Goal: Information Seeking & Learning: Learn about a topic

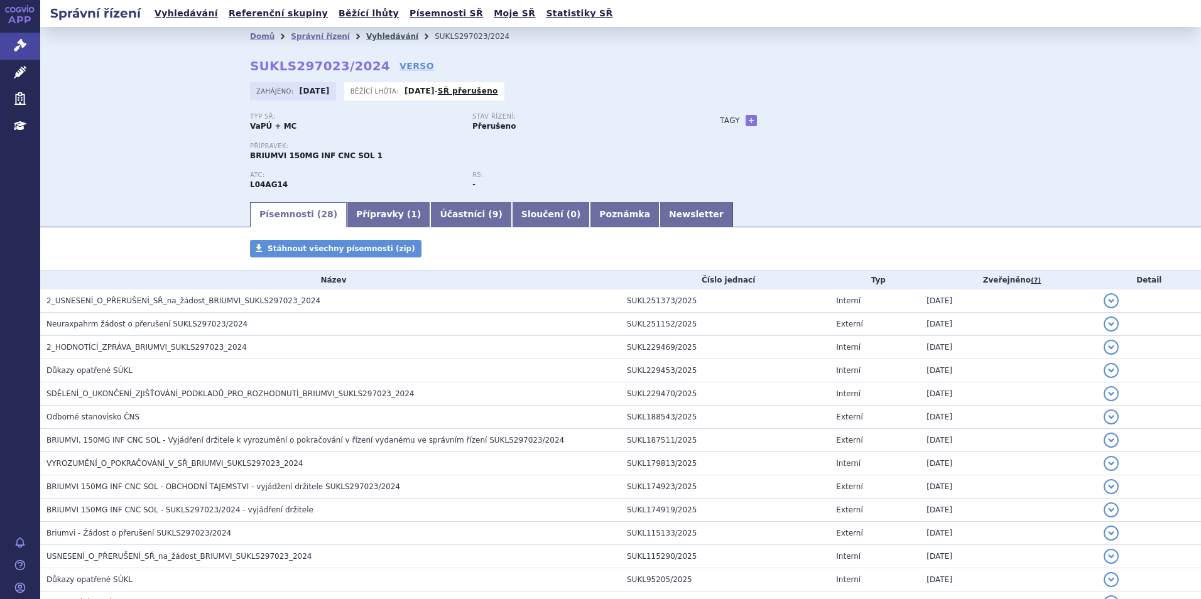
drag, startPoint x: 0, startPoint y: 0, endPoint x: 371, endPoint y: 41, distance: 373.0
click at [371, 41] on link "Vyhledávání" at bounding box center [392, 36] width 52 height 9
click at [371, 37] on link "Vyhledávání" at bounding box center [392, 36] width 52 height 9
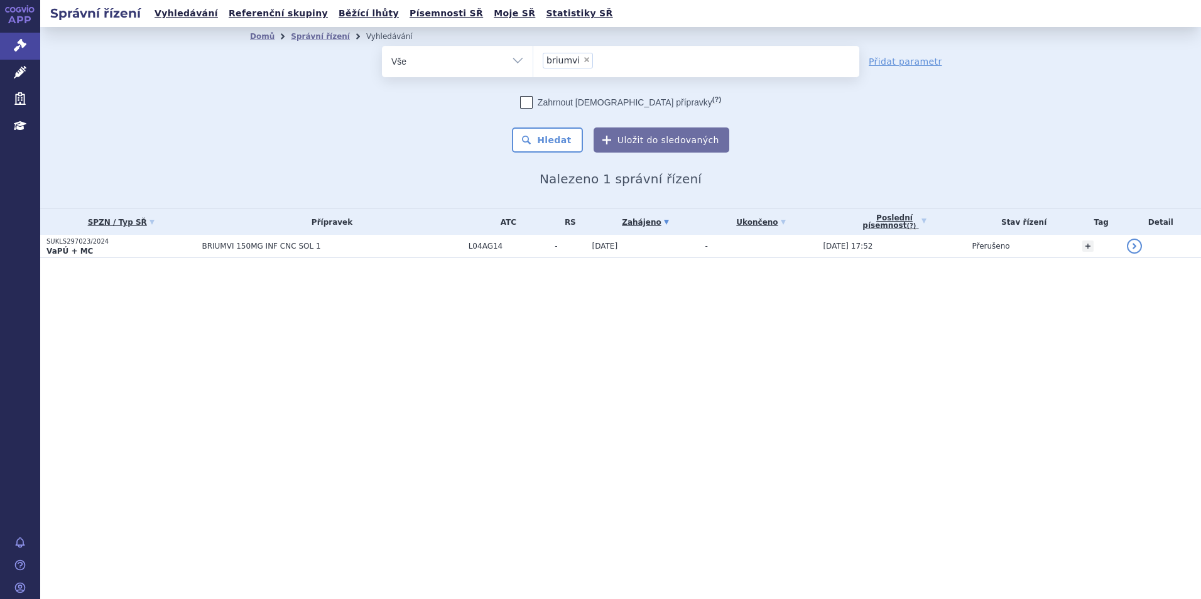
click at [583, 59] on span "×" at bounding box center [587, 60] width 8 height 8
click at [533, 59] on select "briumvi" at bounding box center [533, 60] width 1 height 31
select select
click at [580, 59] on ul at bounding box center [696, 59] width 326 height 26
click at [533, 59] on select "briumvi" at bounding box center [533, 60] width 1 height 31
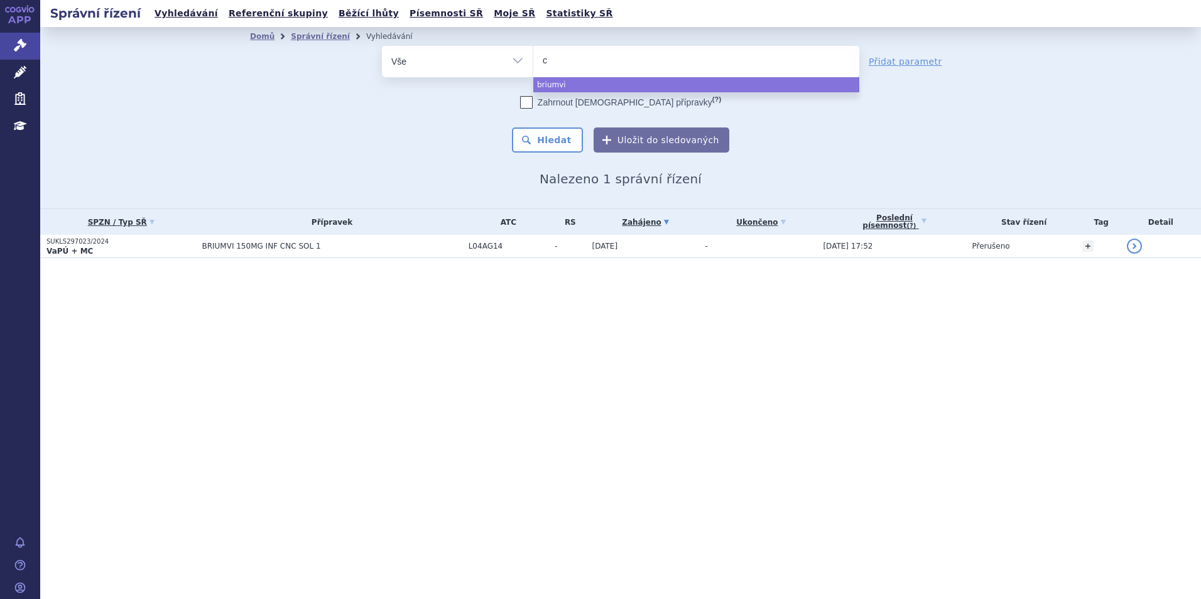
type input "co"
type input "cogv"
type input "cogvio"
select select "cogvio"
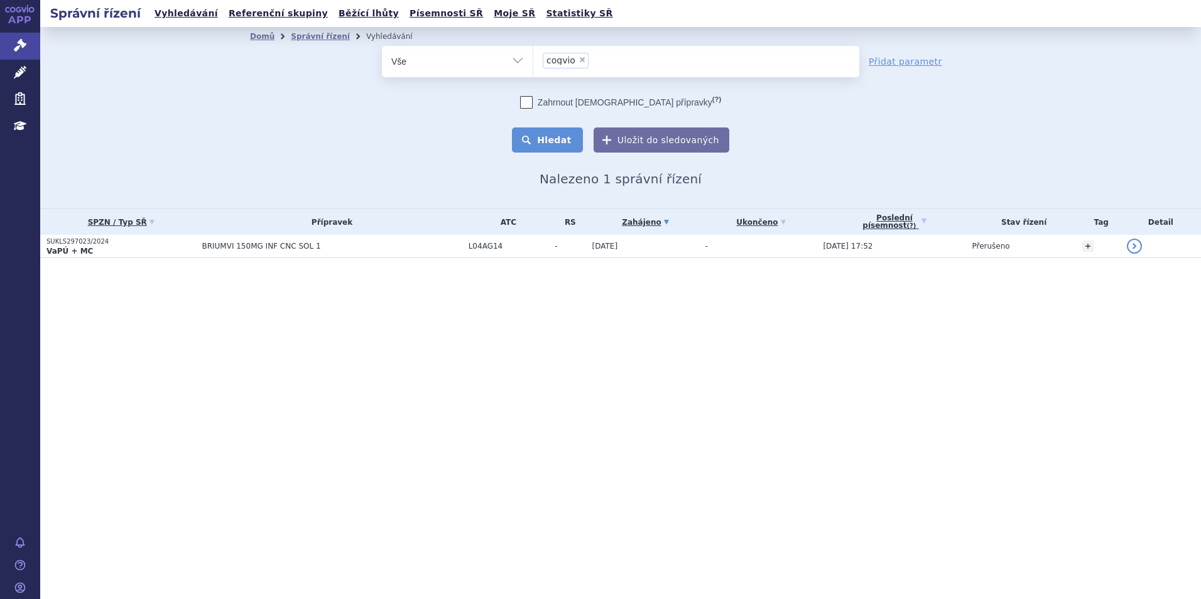
click at [539, 148] on button "Hledat" at bounding box center [547, 140] width 71 height 25
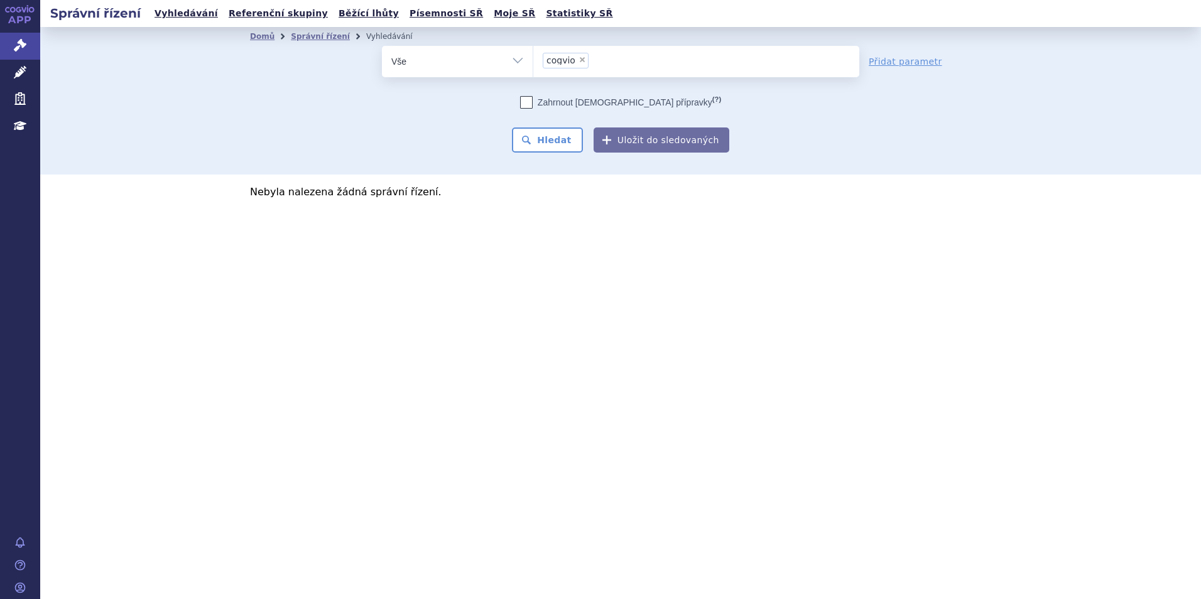
click at [579, 61] on span "×" at bounding box center [583, 60] width 8 height 8
click at [533, 61] on select "cogvio" at bounding box center [533, 60] width 1 height 31
select select
click at [578, 61] on ul at bounding box center [696, 59] width 326 height 26
click at [533, 61] on select "cogvio" at bounding box center [533, 60] width 1 height 31
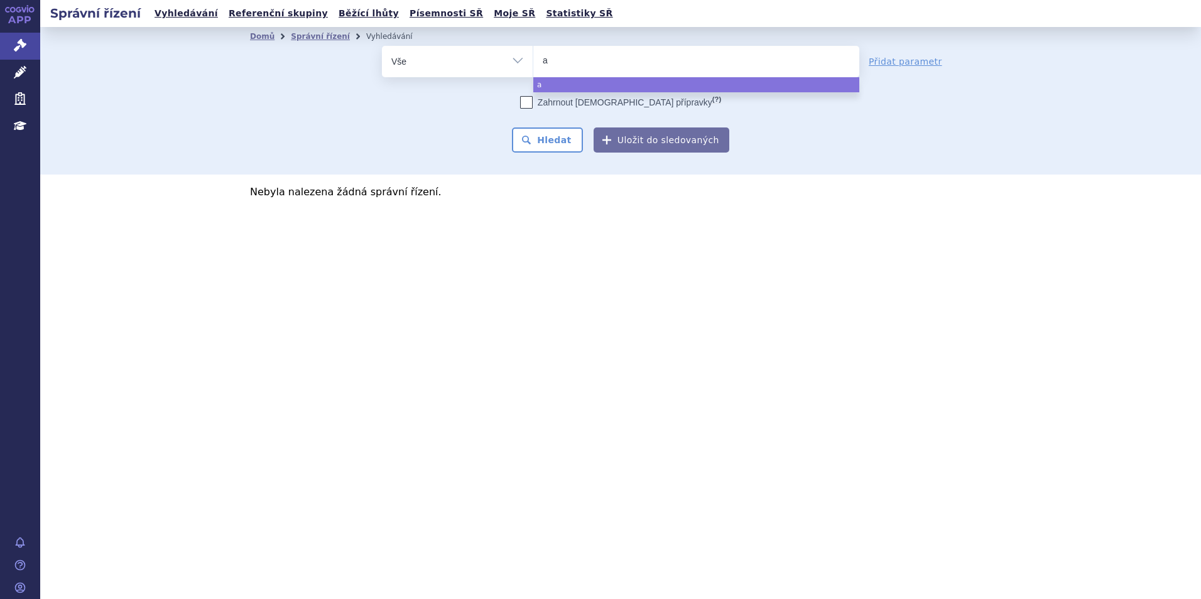
type input "ag"
type input "agam"
type input "agamre"
type input "agamree"
select select "agamree"
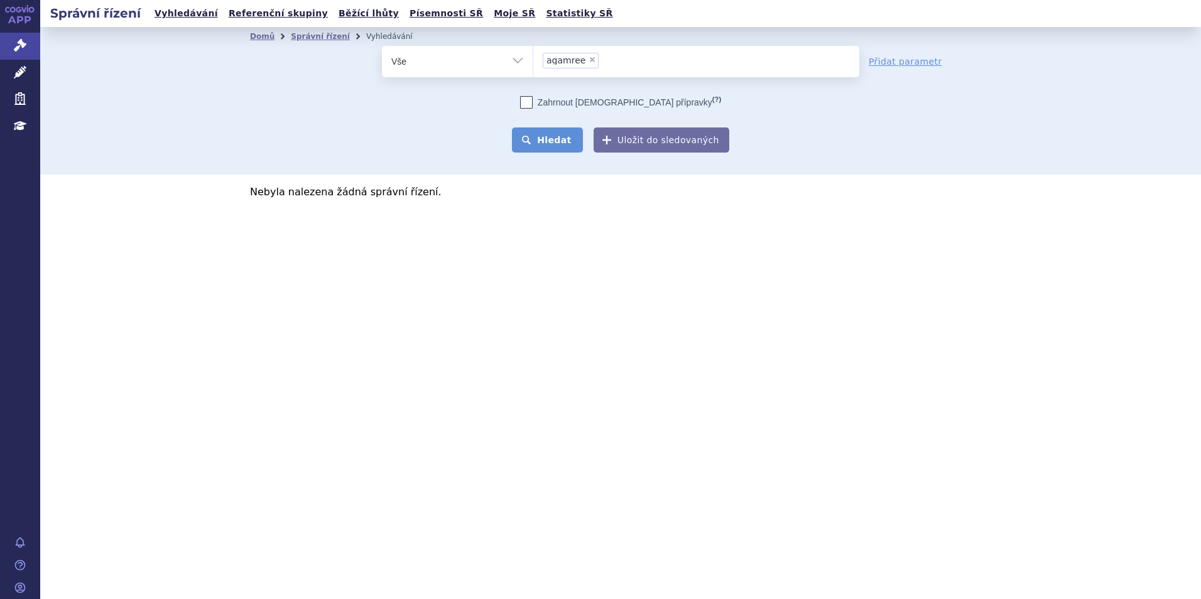
click at [535, 142] on button "Hledat" at bounding box center [547, 140] width 71 height 25
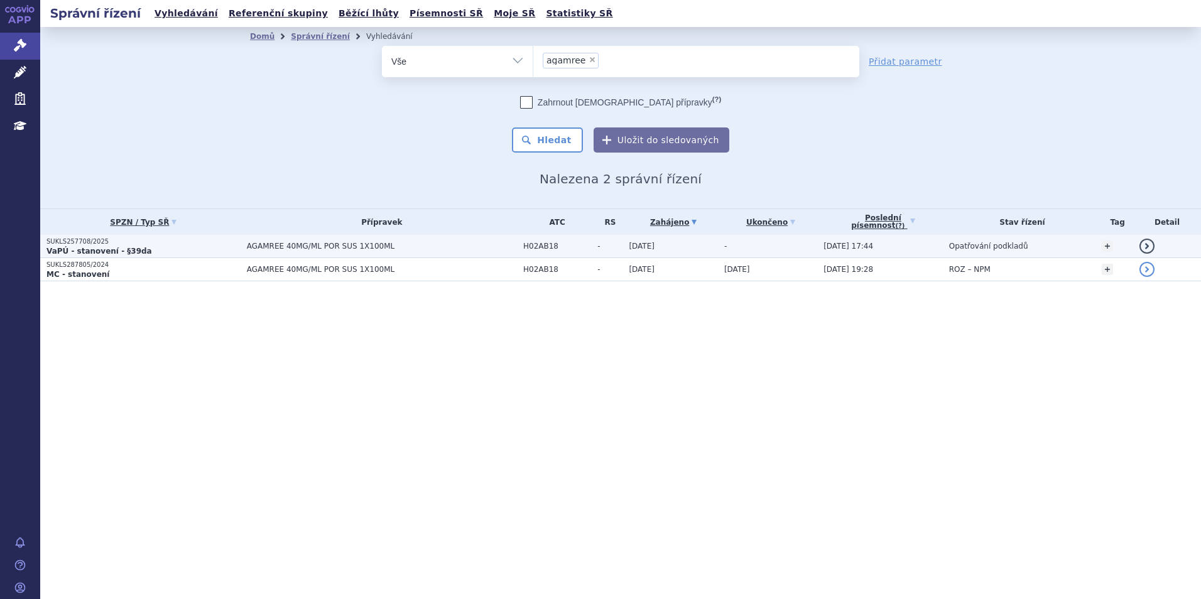
click at [165, 248] on p "VaPÚ - stanovení - §39da" at bounding box center [143, 251] width 194 height 10
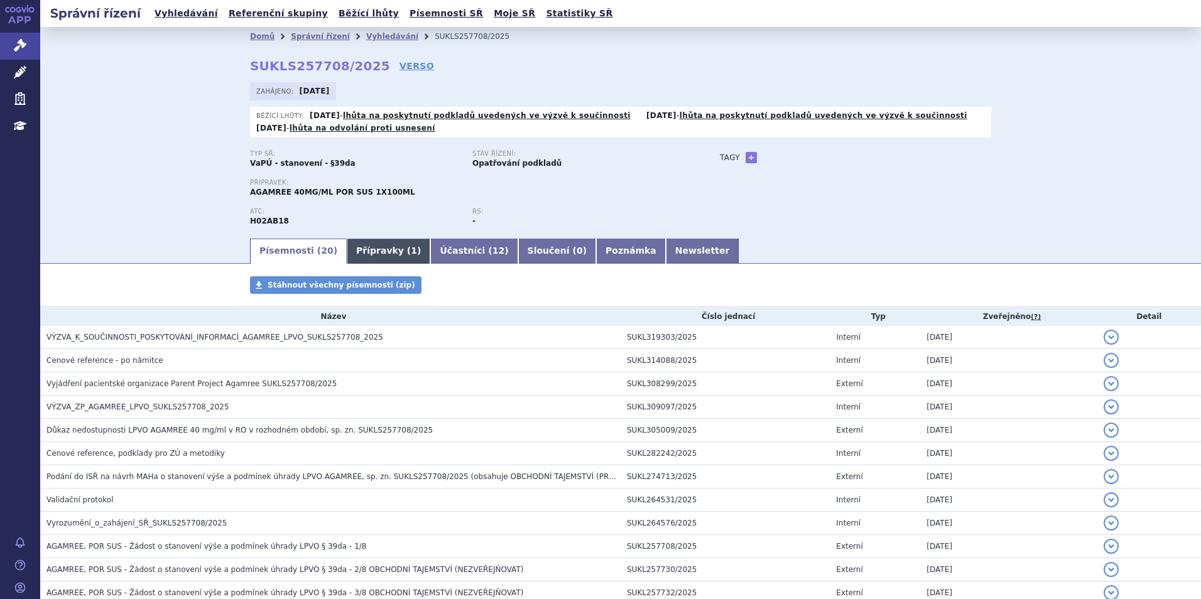
click at [358, 250] on link "Přípravky ( 1 )" at bounding box center [389, 251] width 84 height 25
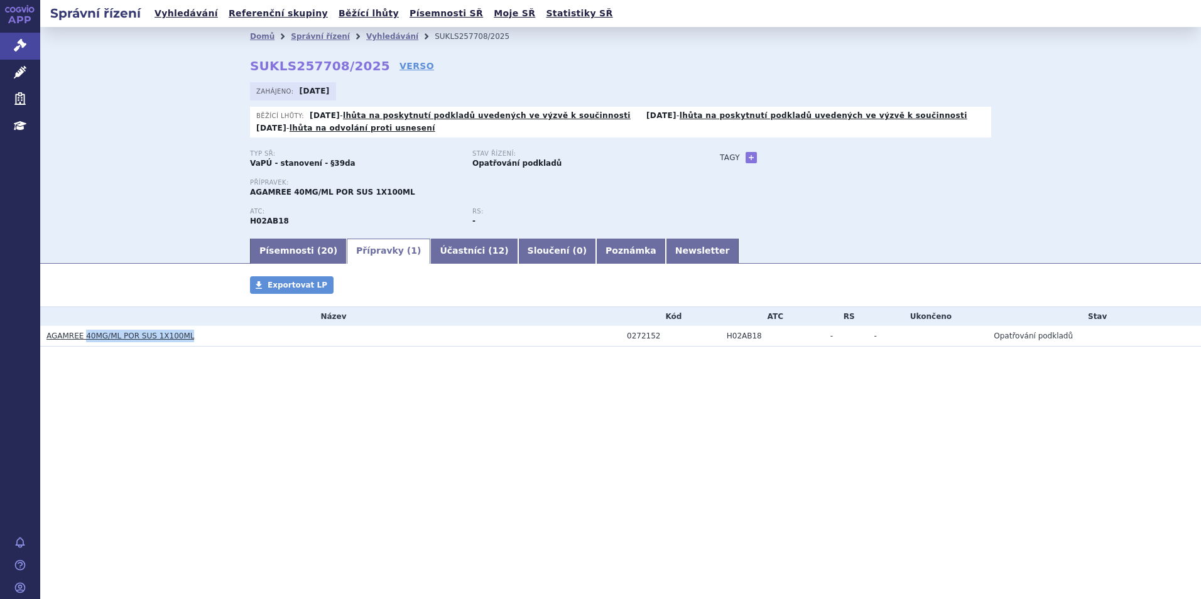
drag, startPoint x: 152, startPoint y: 340, endPoint x: 82, endPoint y: 336, distance: 69.9
click at [82, 336] on h3 "AGAMREE 40MG/ML POR SUS 1X100ML" at bounding box center [333, 336] width 574 height 13
copy link "40MG/ML POR SUS 1X100ML"
click at [286, 242] on link "Písemnosti ( 20 )" at bounding box center [298, 251] width 97 height 25
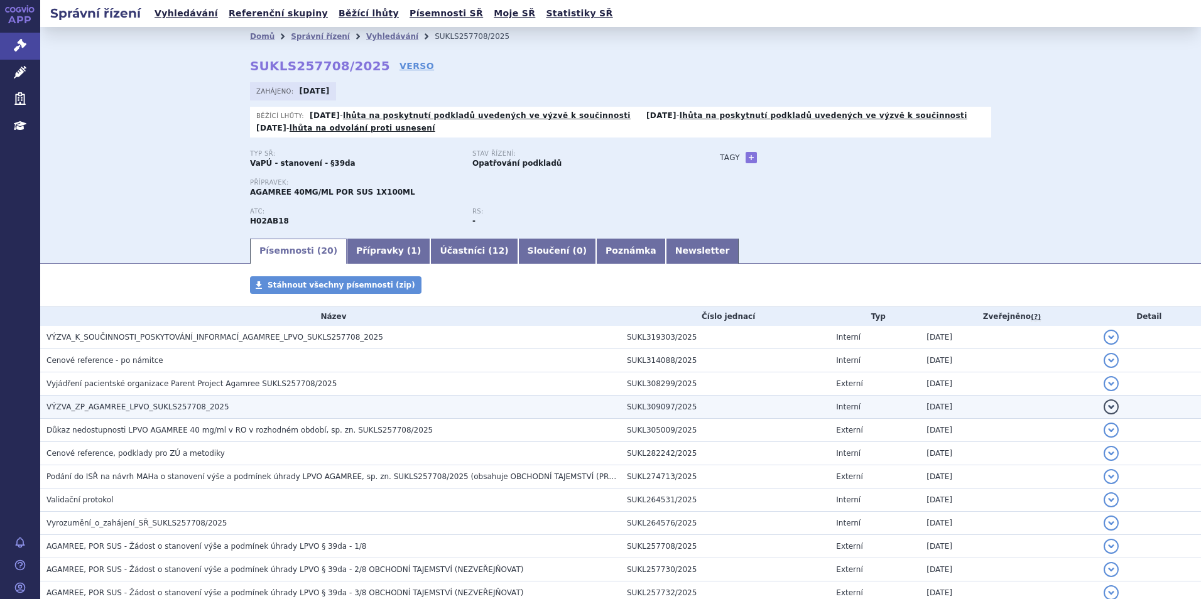
click at [101, 401] on h3 "VÝZVA_ZP_AGAMREE_LPVO_SUKLS257708_2025" at bounding box center [333, 407] width 574 height 13
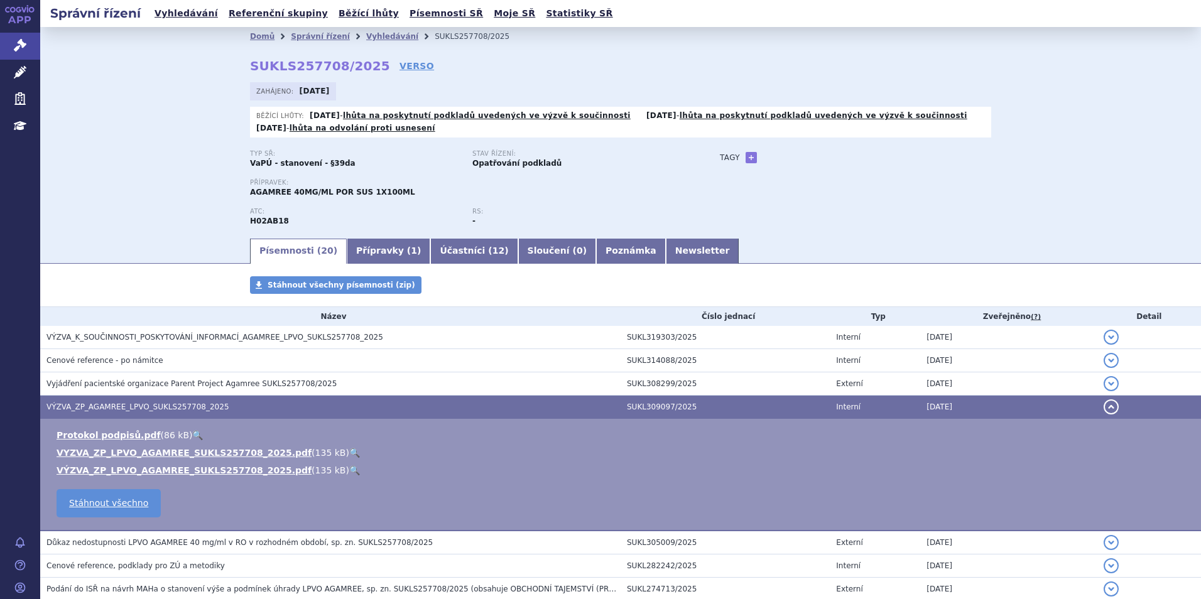
click at [349, 450] on link "🔍" at bounding box center [354, 453] width 11 height 10
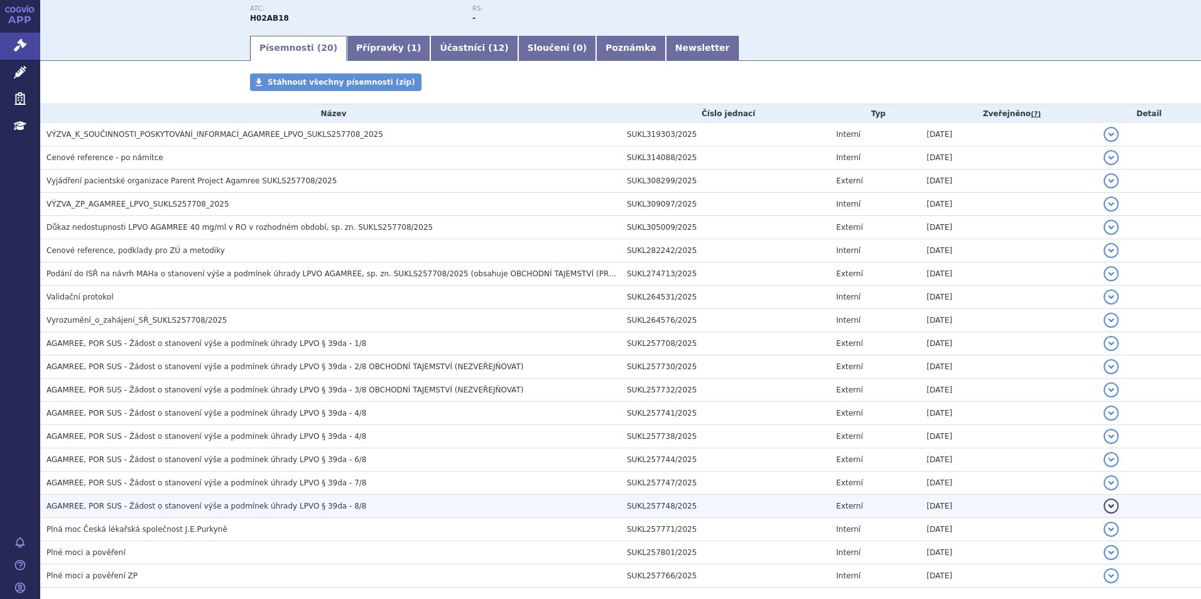
scroll to position [267, 0]
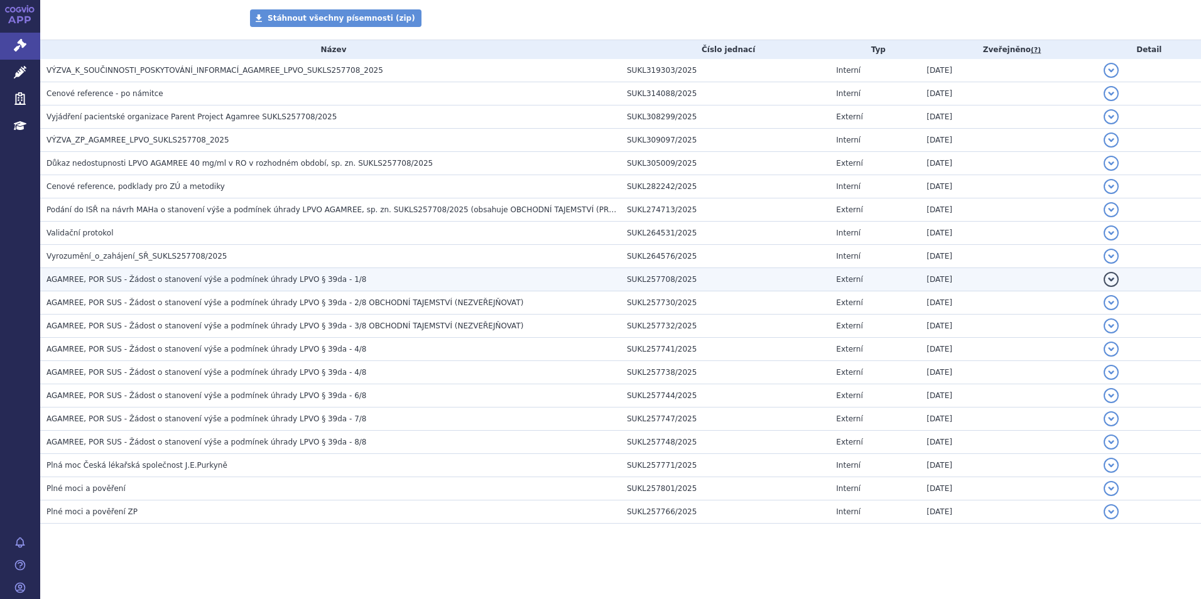
click at [316, 283] on span "AGAMREE, POR SUS - Žádost o stanovení výše a podmínek úhrady LPVO § 39da - 1/8" at bounding box center [206, 279] width 320 height 9
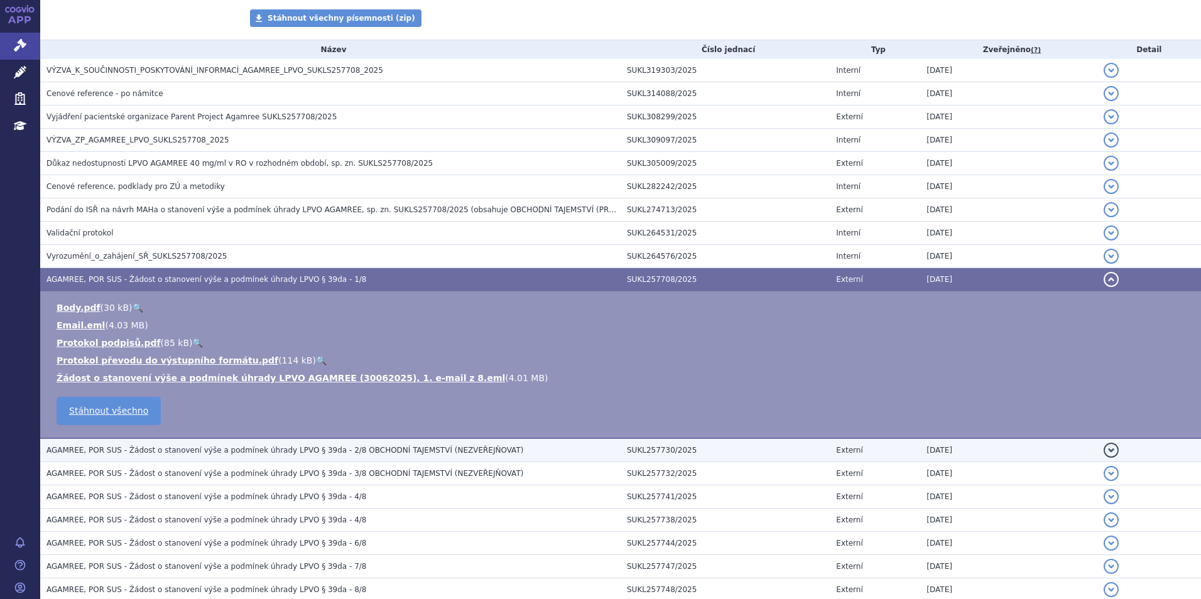
click at [343, 444] on h3 "AGAMREE, POR SUS - Žádost o stanovení výše a podmínek úhrady LPVO § 39da - 2/8 …" at bounding box center [333, 450] width 574 height 13
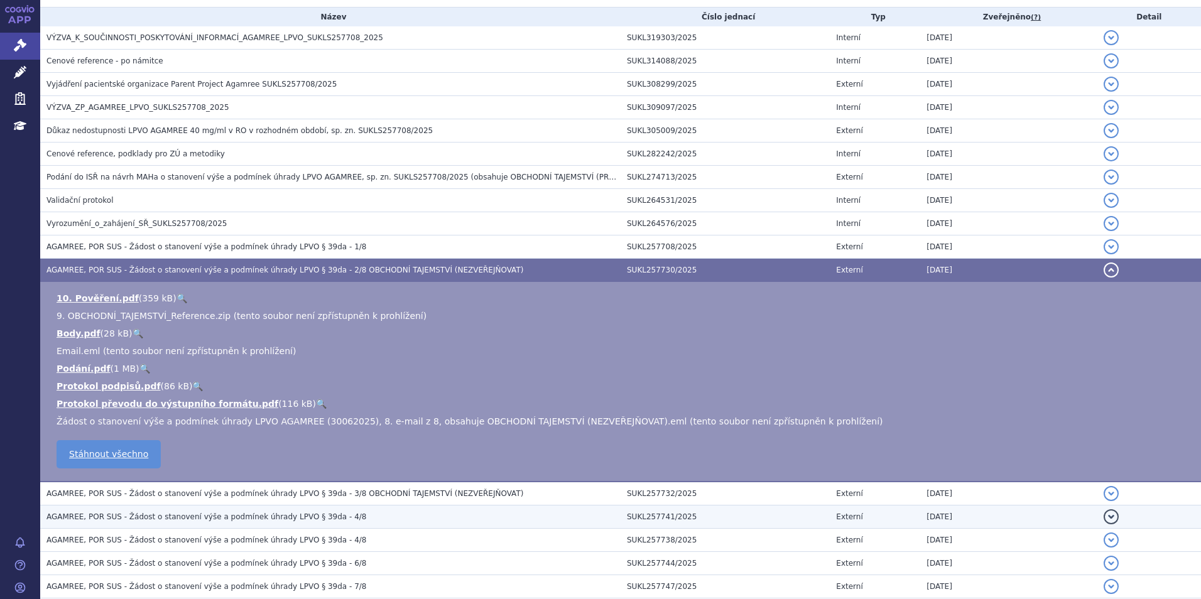
scroll to position [330, 0]
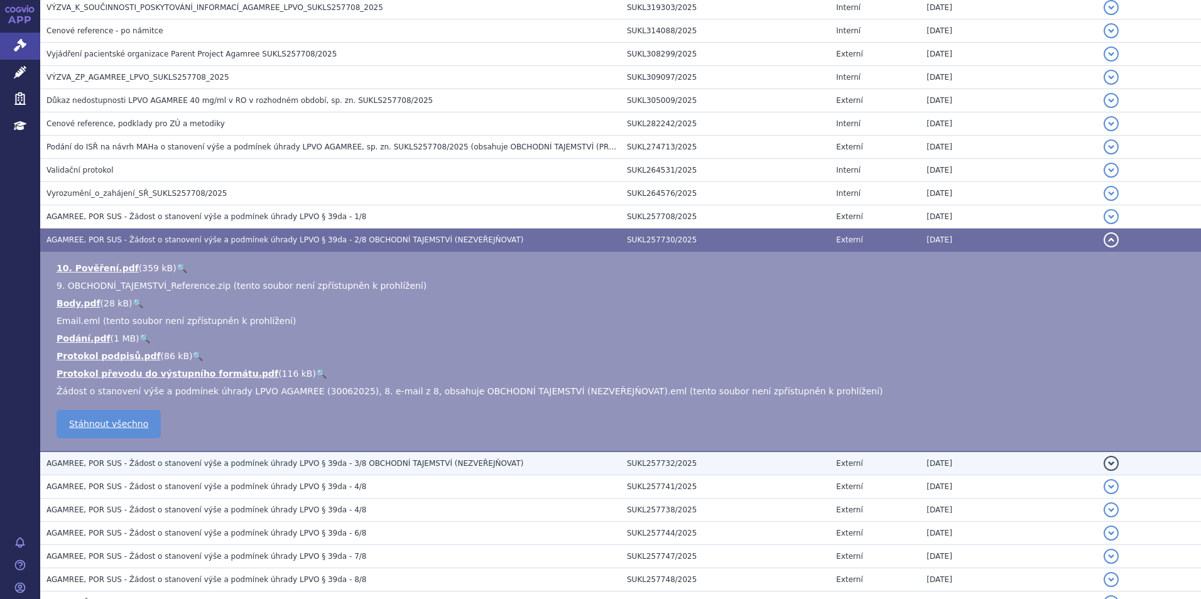
click at [349, 464] on span "AGAMREE, POR SUS - Žádost o stanovení výše a podmínek úhrady LPVO § 39da - 3/8 …" at bounding box center [284, 463] width 477 height 9
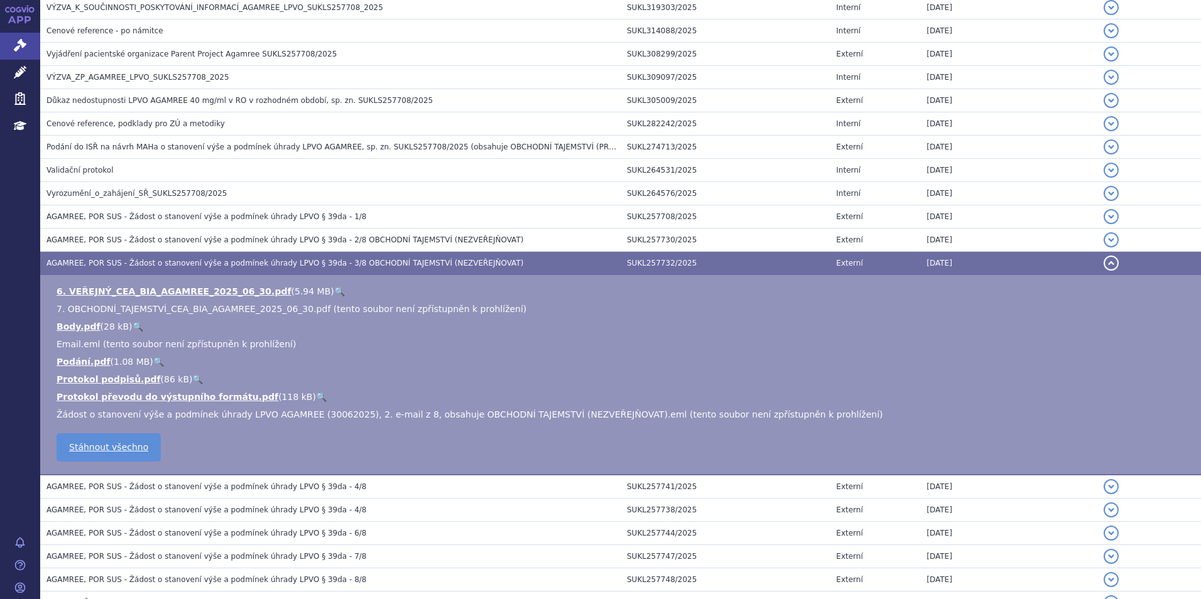
click at [334, 287] on link "🔍" at bounding box center [339, 291] width 11 height 10
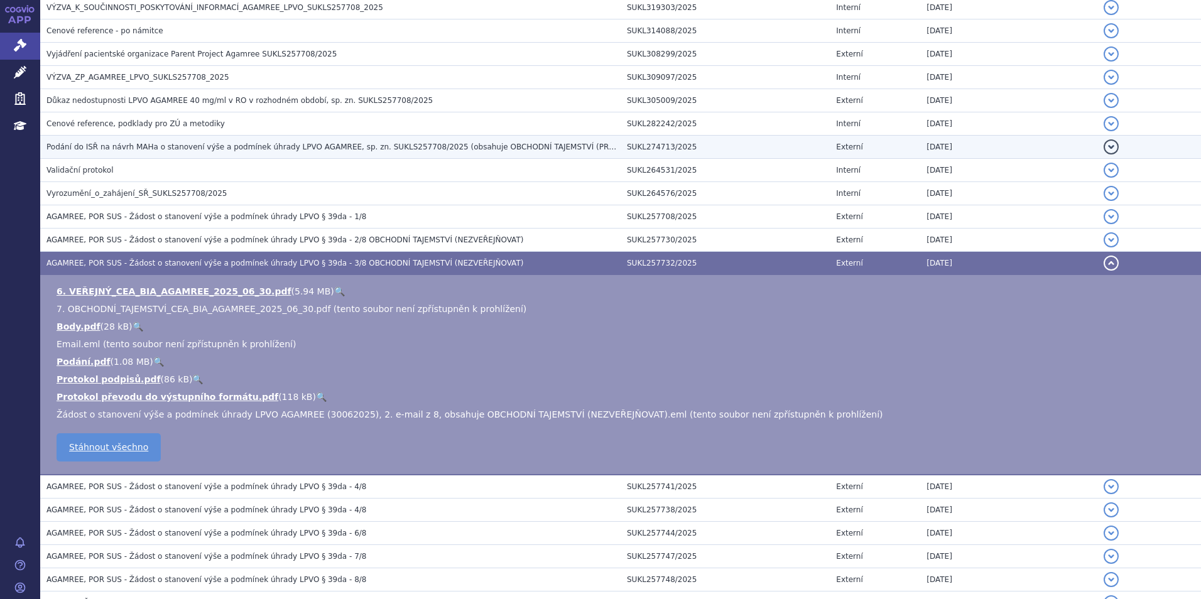
click at [177, 151] on span "Podání do ISŘ na návrh MAHa o stanovení výše a podmínek úhrady LPVO AGAMREE, sp…" at bounding box center [376, 147] width 660 height 9
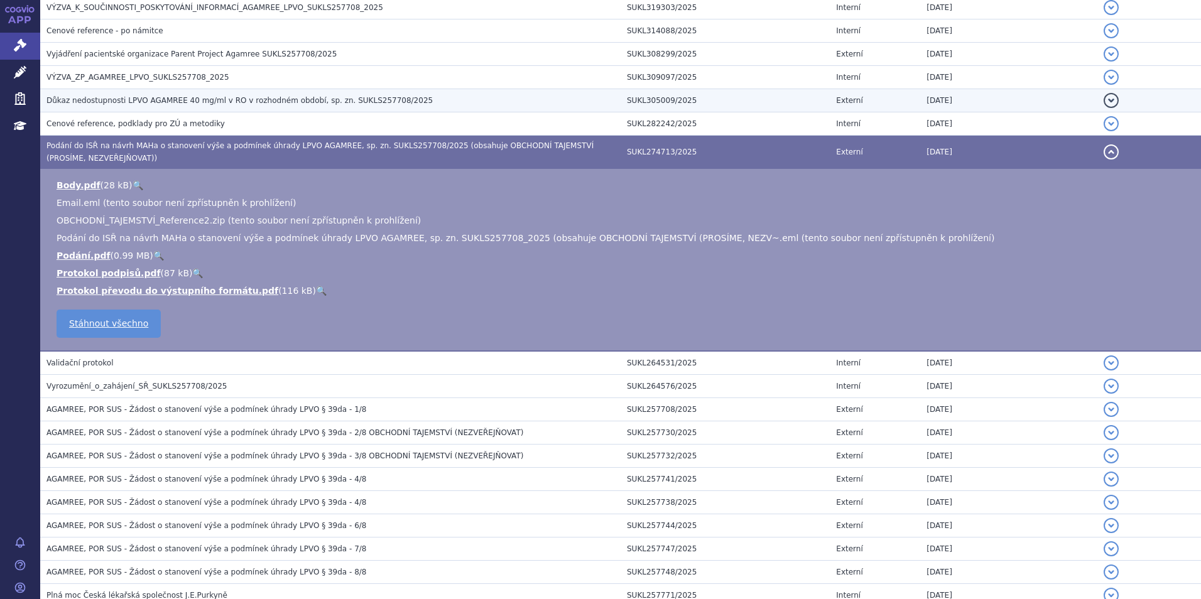
click at [212, 99] on span "Důkaz nedostupnosti LPVO AGAMREE 40 mg/ml v RO v rozhodném období, sp. zn. SUKL…" at bounding box center [239, 100] width 386 height 9
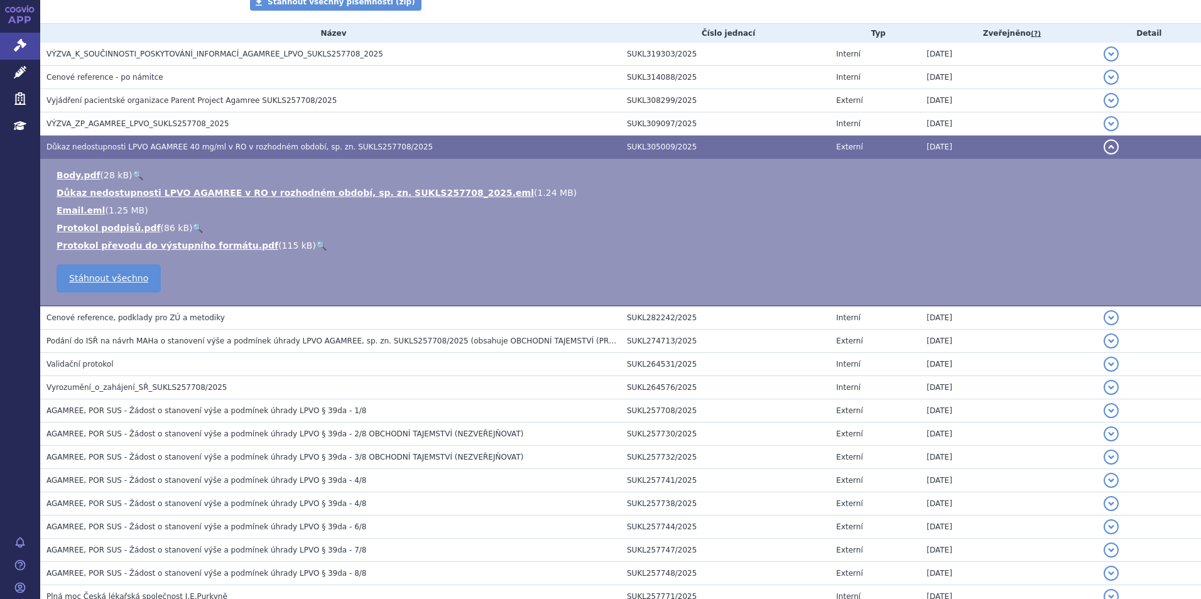
scroll to position [141, 0]
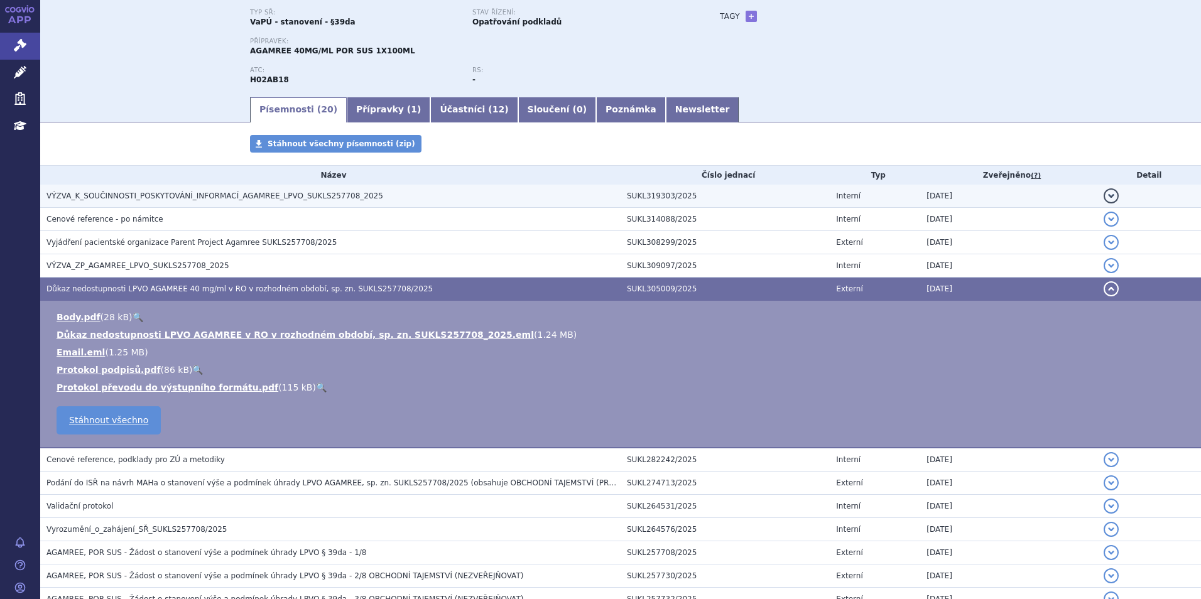
click at [205, 193] on span "VÝZVA_K_SOUČINNOSTI_POSKYTOVÁNÍ_INFORMACÍ_AGAMREE_LPVO_SUKLS257708_2025" at bounding box center [214, 196] width 337 height 9
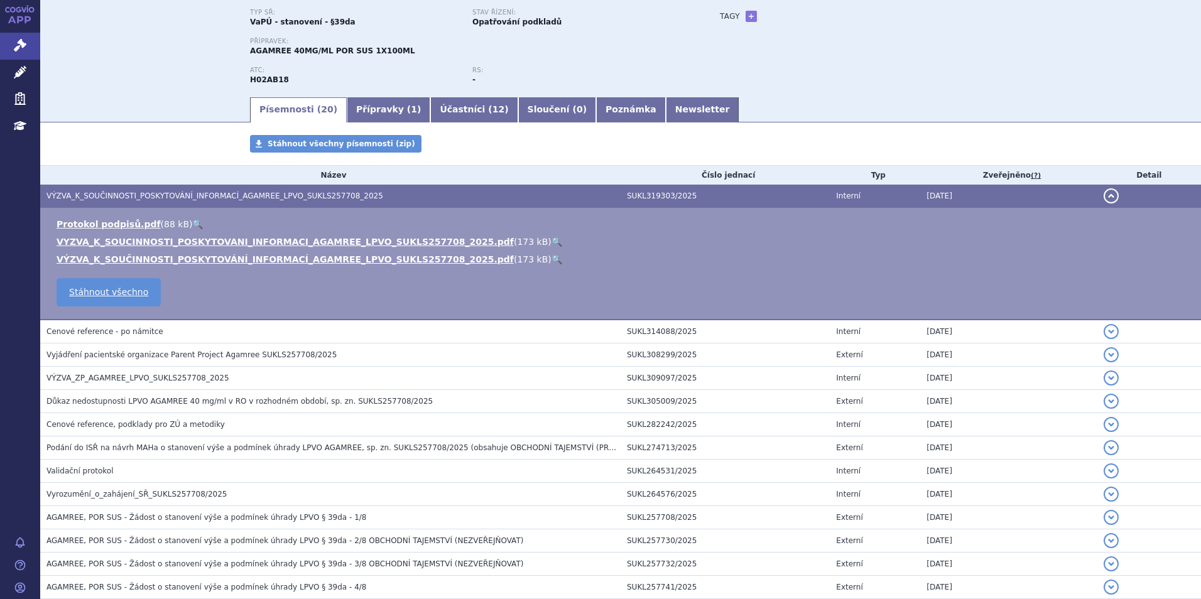
click at [552, 239] on link "🔍" at bounding box center [557, 242] width 11 height 10
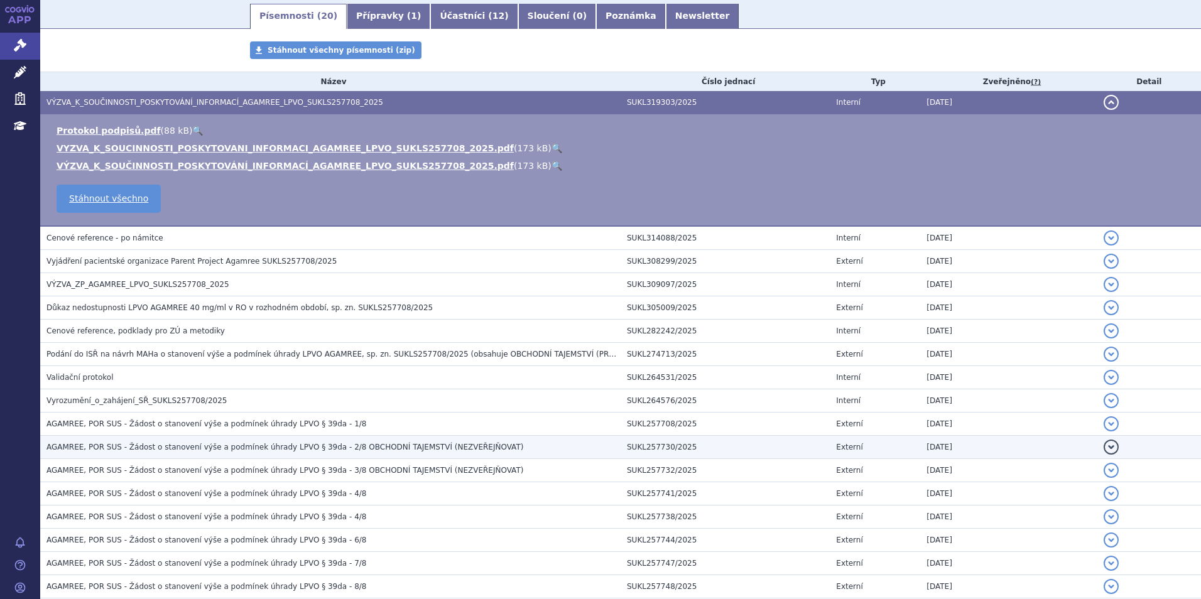
scroll to position [267, 0]
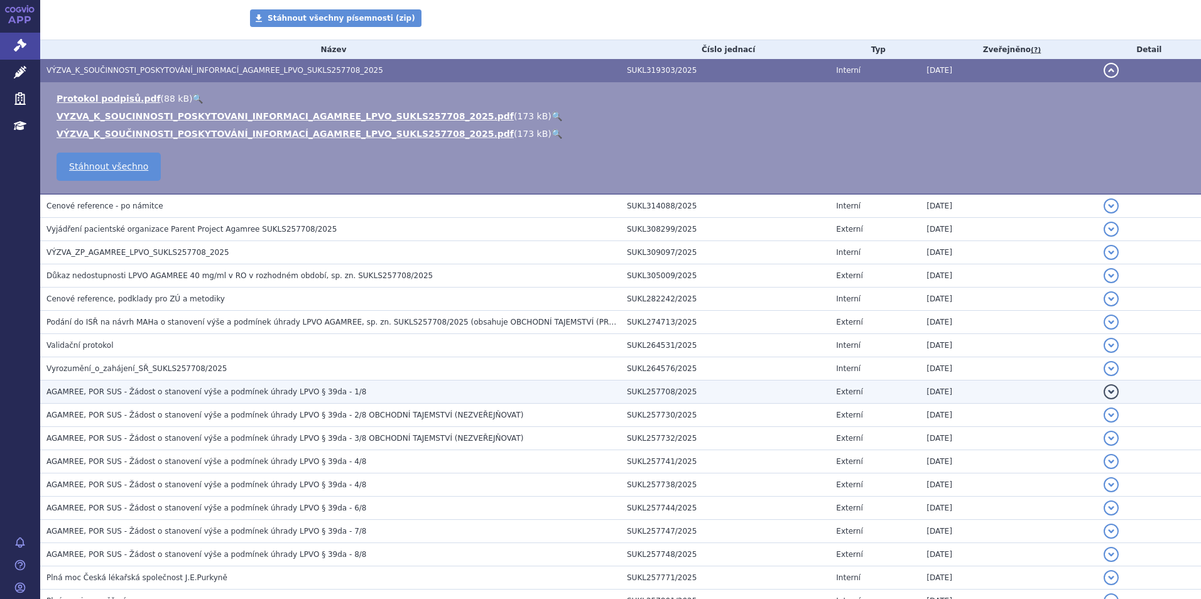
click at [220, 393] on span "AGAMREE, POR SUS - Žádost o stanovení výše a podmínek úhrady LPVO § 39da - 1/8" at bounding box center [206, 392] width 320 height 9
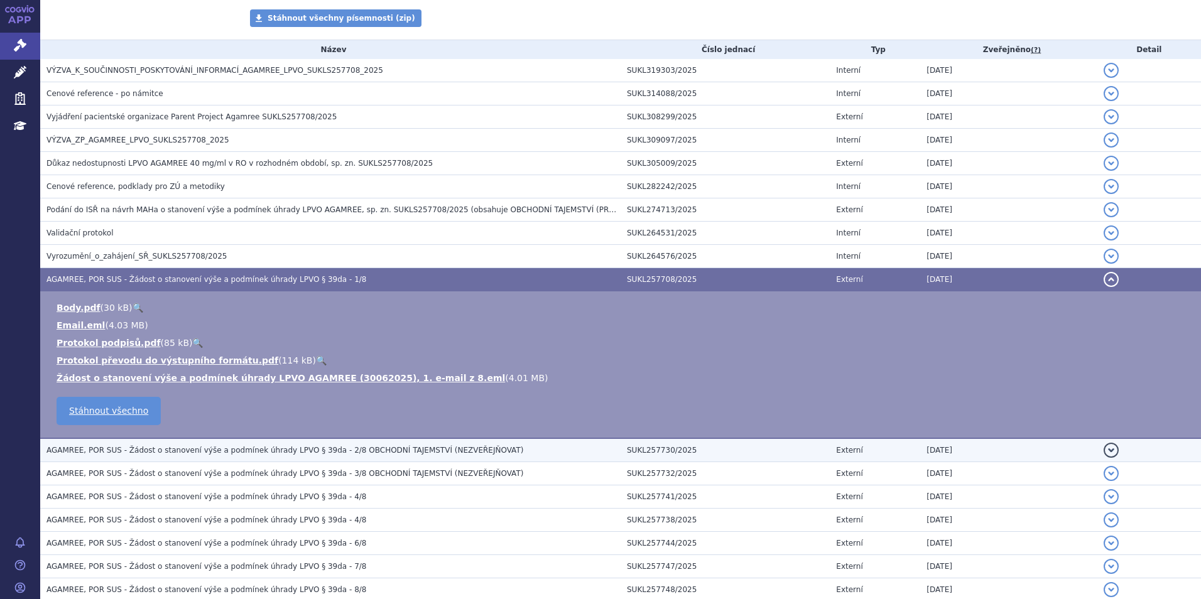
click at [204, 446] on span "AGAMREE, POR SUS - Žádost o stanovení výše a podmínek úhrady LPVO § 39da - 2/8 …" at bounding box center [284, 450] width 477 height 9
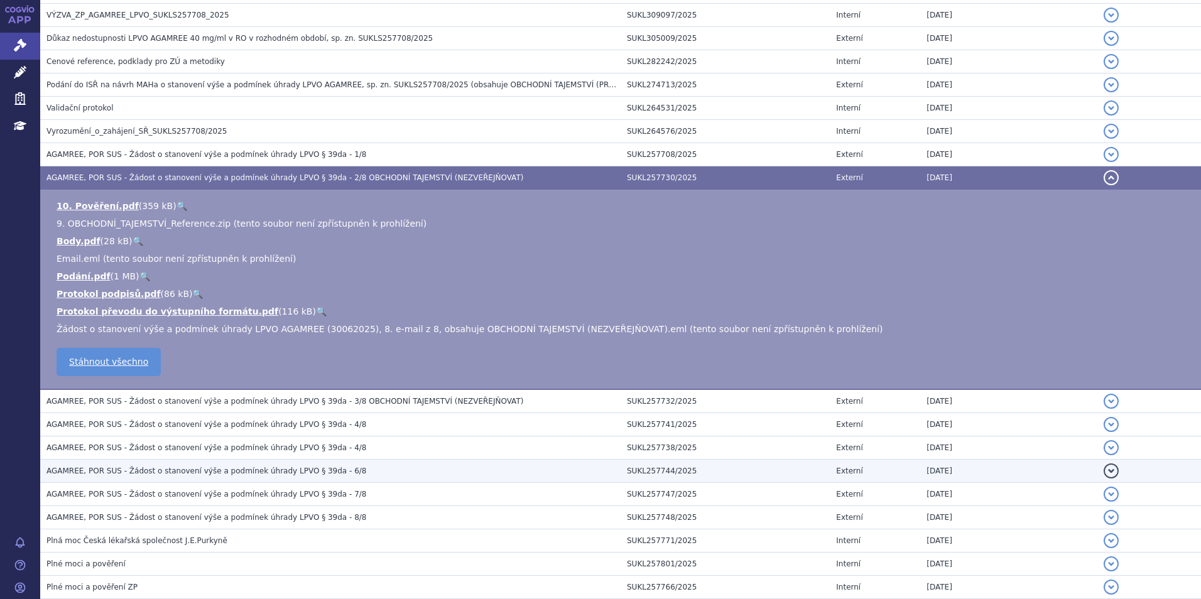
scroll to position [393, 0]
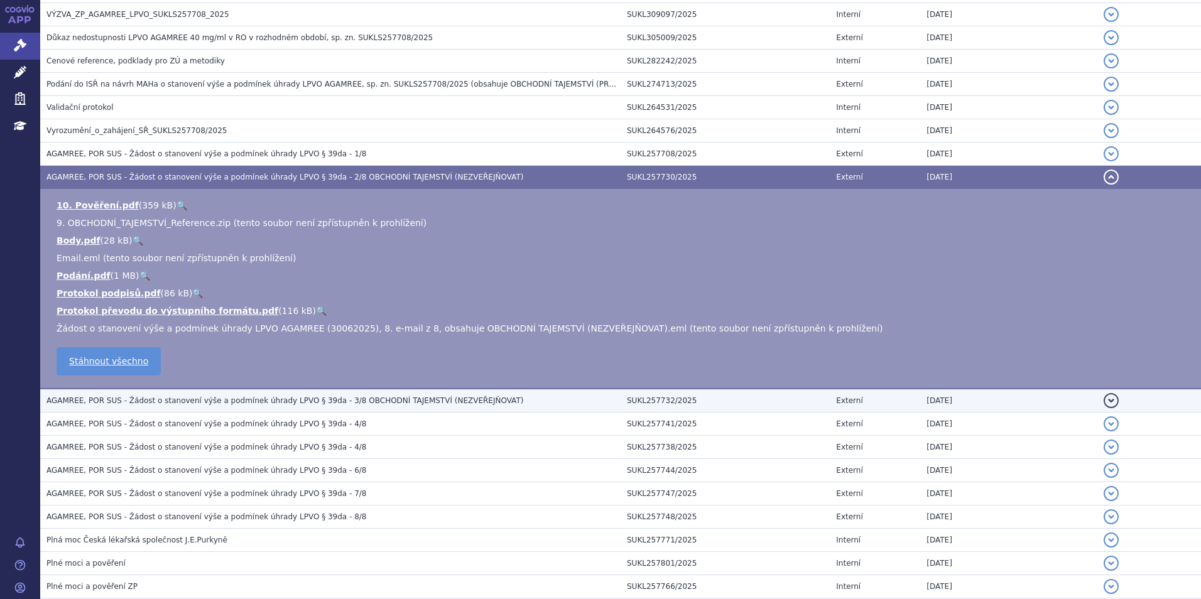
click at [164, 401] on span "AGAMREE, POR SUS - Žádost o stanovení výše a podmínek úhrady LPVO § 39da - 3/8 …" at bounding box center [284, 400] width 477 height 9
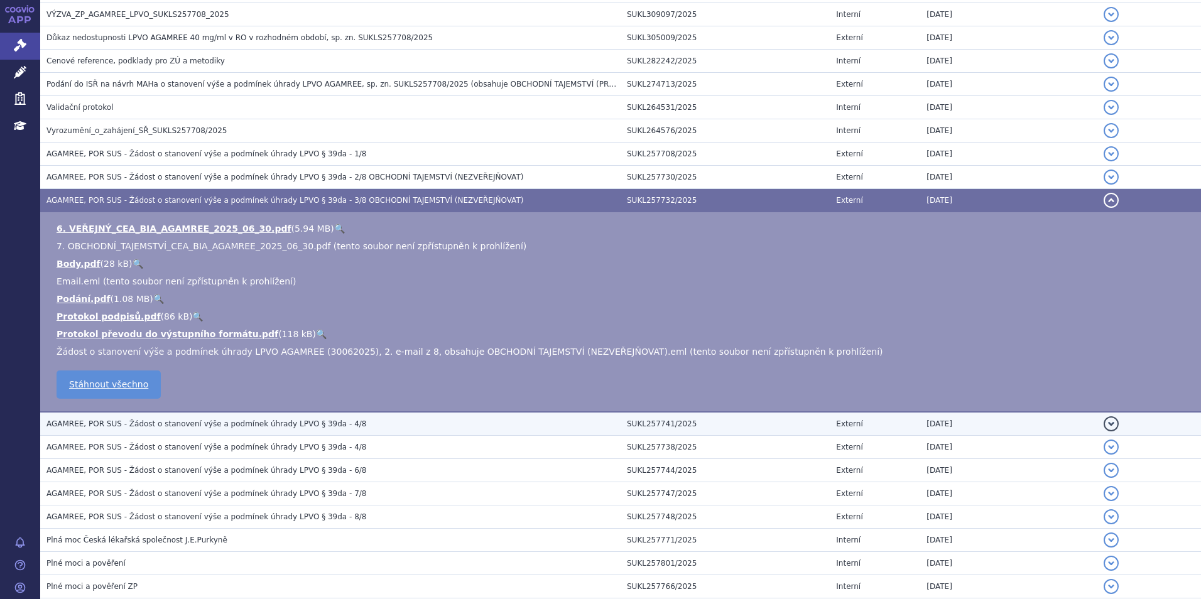
click at [169, 427] on span "AGAMREE, POR SUS - Žádost o stanovení výše a podmínek úhrady LPVO § 39da - 4/8" at bounding box center [206, 424] width 320 height 9
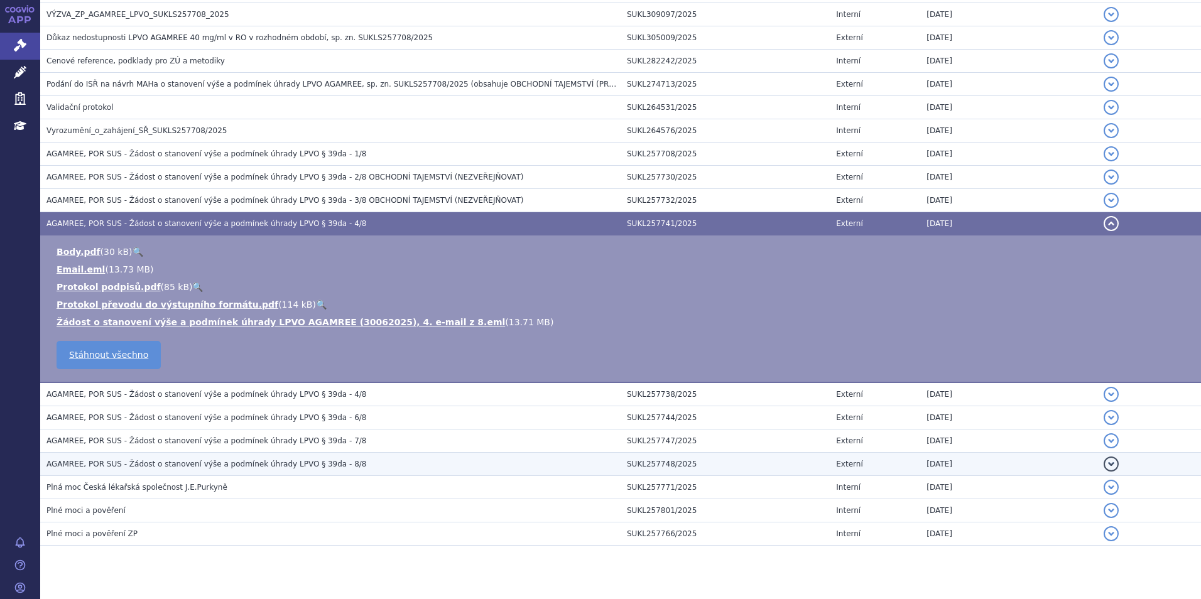
click at [164, 455] on td "AGAMREE, POR SUS - Žádost o stanovení výše a podmínek úhrady LPVO § 39da - 8/8" at bounding box center [330, 464] width 580 height 23
